Goal: Task Accomplishment & Management: Manage account settings

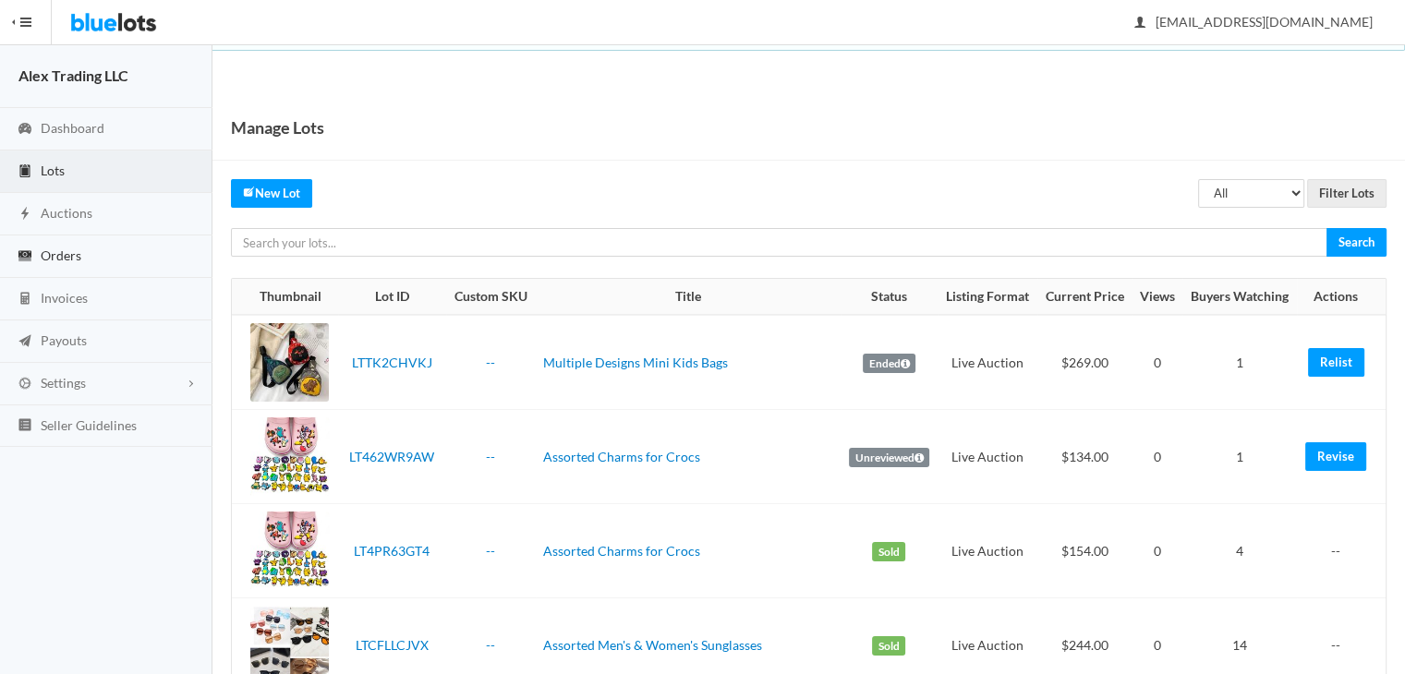
drag, startPoint x: 0, startPoint y: 0, endPoint x: 127, endPoint y: 244, distance: 275.2
click at [127, 244] on link "Orders" at bounding box center [106, 257] width 212 height 42
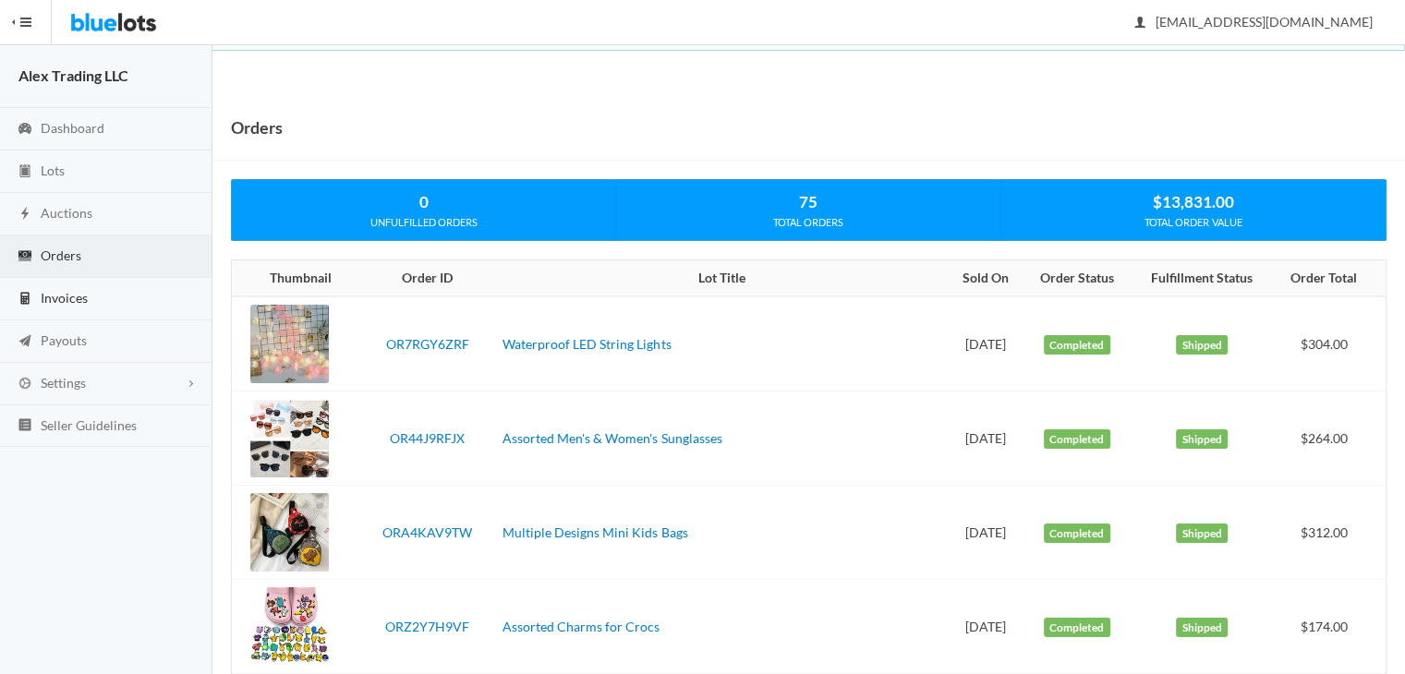
click at [122, 300] on link "Invoices" at bounding box center [106, 299] width 212 height 42
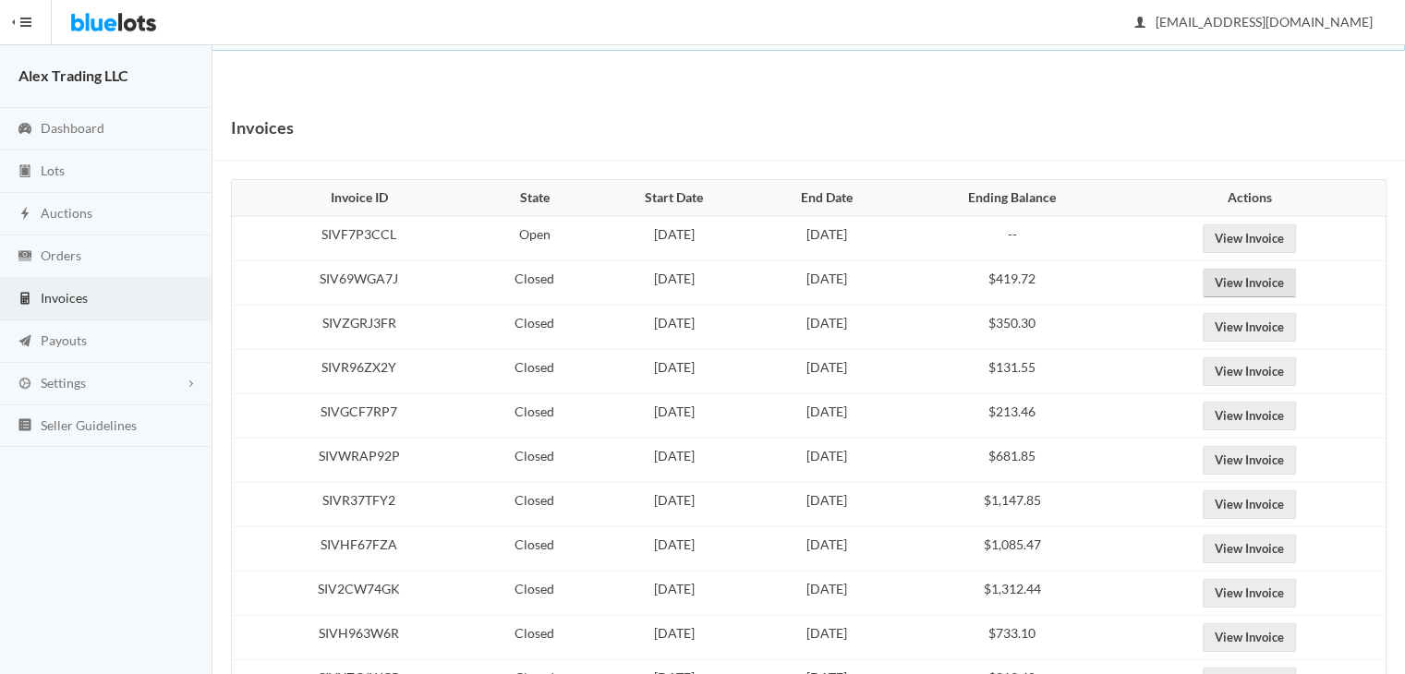
click at [1257, 271] on link "View Invoice" at bounding box center [1249, 283] width 93 height 29
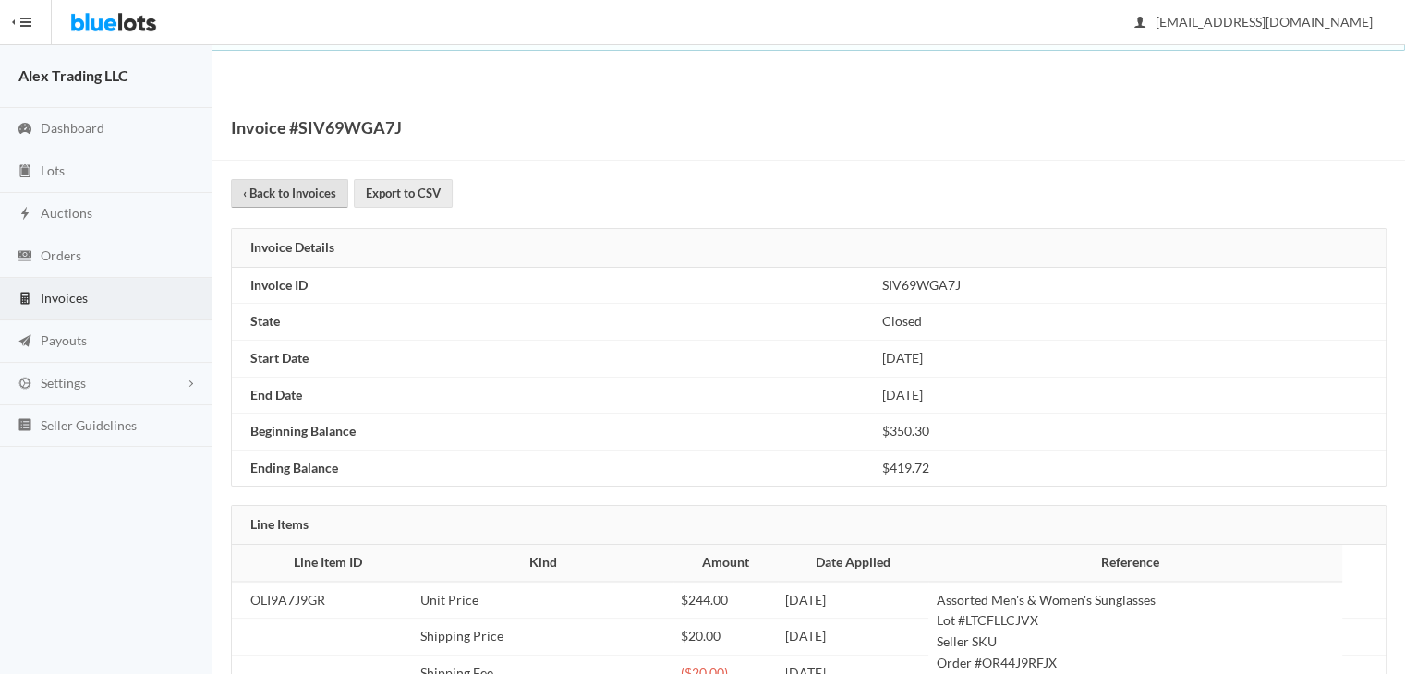
click at [292, 188] on link "‹ Back to Invoices" at bounding box center [289, 193] width 117 height 29
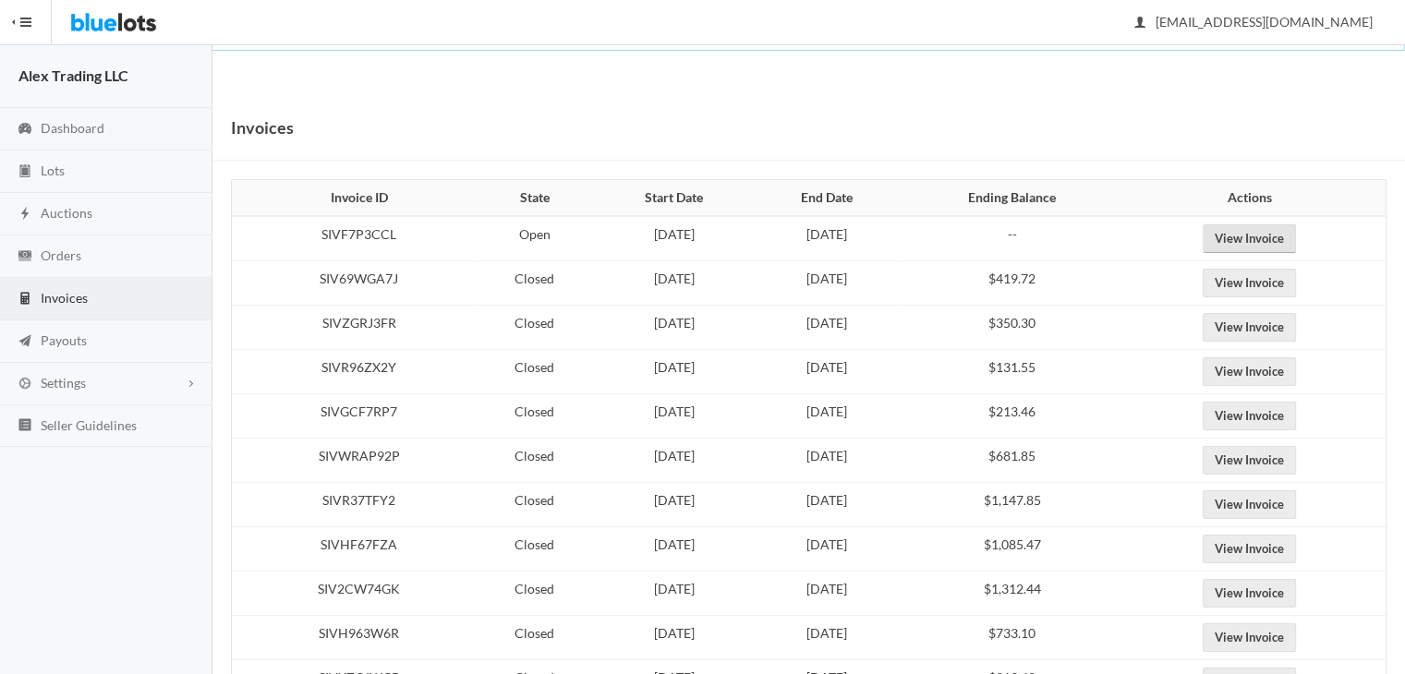
click at [1256, 237] on link "View Invoice" at bounding box center [1249, 238] width 93 height 29
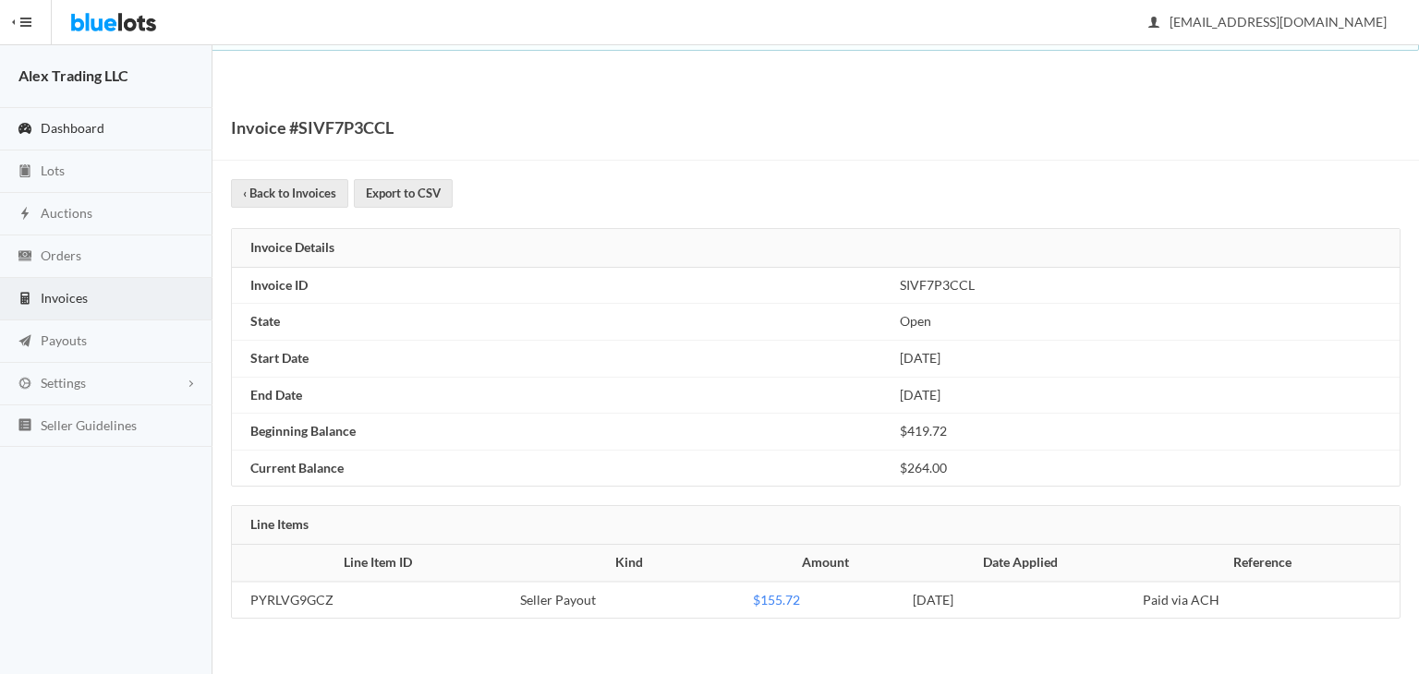
click at [148, 141] on link "Dashboard" at bounding box center [106, 129] width 212 height 42
